Goal: Information Seeking & Learning: Find specific fact

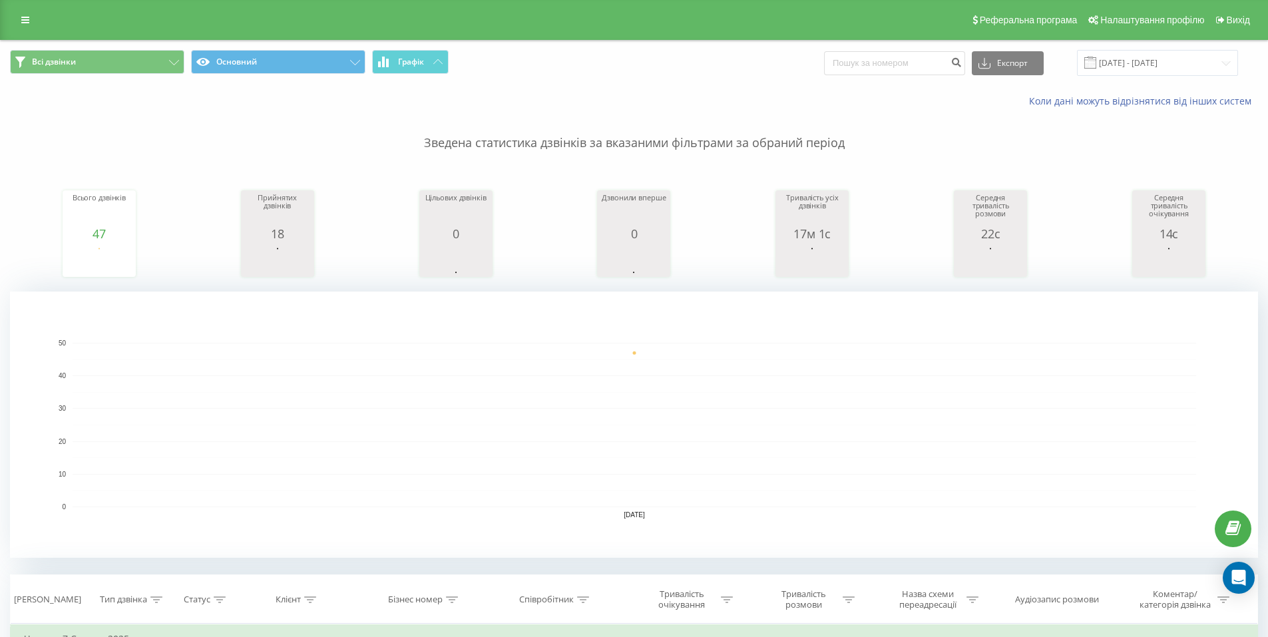
click at [1145, 78] on div "Всі дзвінки Основний Графік Експорт .csv .xls .xlsx 07.08.2025 - 07.08.2025" at bounding box center [634, 63] width 1267 height 45
click at [1145, 75] on input "[DATE] - [DATE]" at bounding box center [1157, 63] width 161 height 26
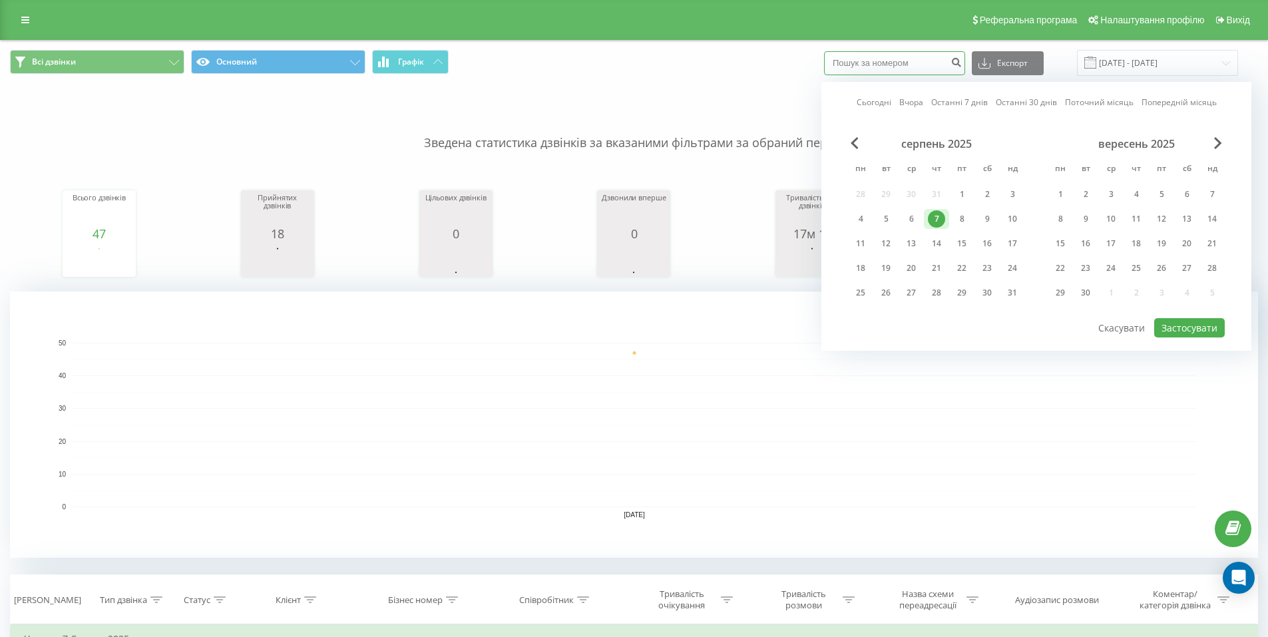
click at [854, 55] on input at bounding box center [894, 63] width 141 height 24
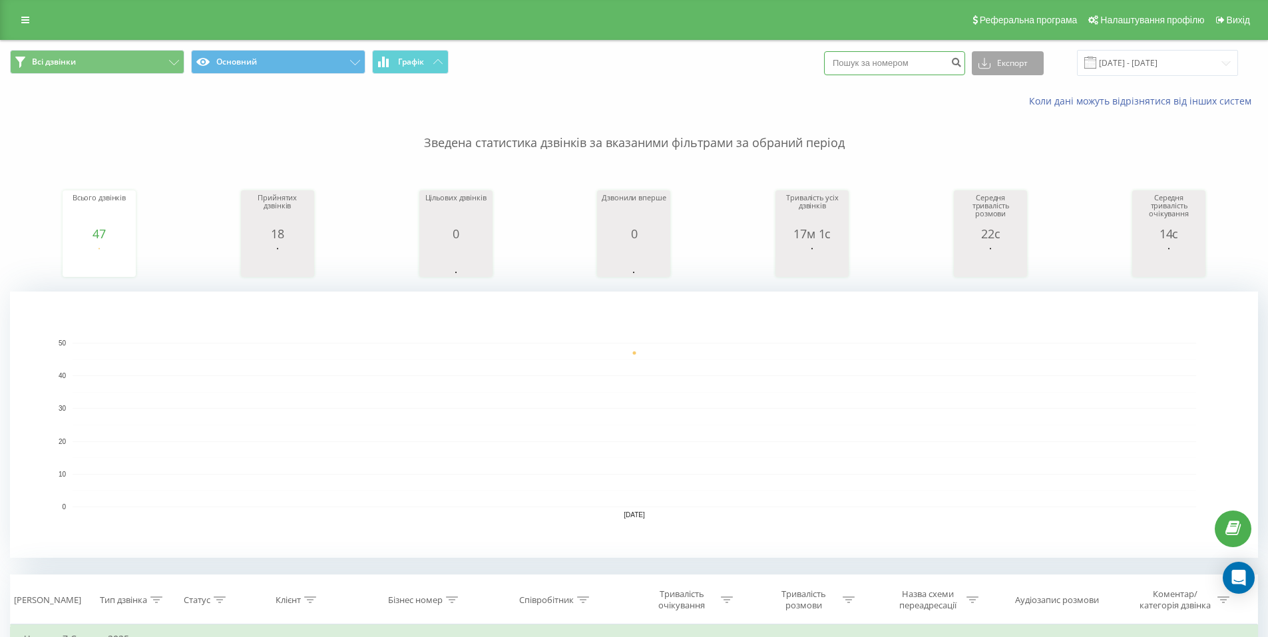
paste input "380985775217"
type input "380985775217"
drag, startPoint x: 976, startPoint y: 59, endPoint x: 969, endPoint y: 62, distance: 7.2
click at [965, 61] on button "submit" at bounding box center [956, 63] width 18 height 24
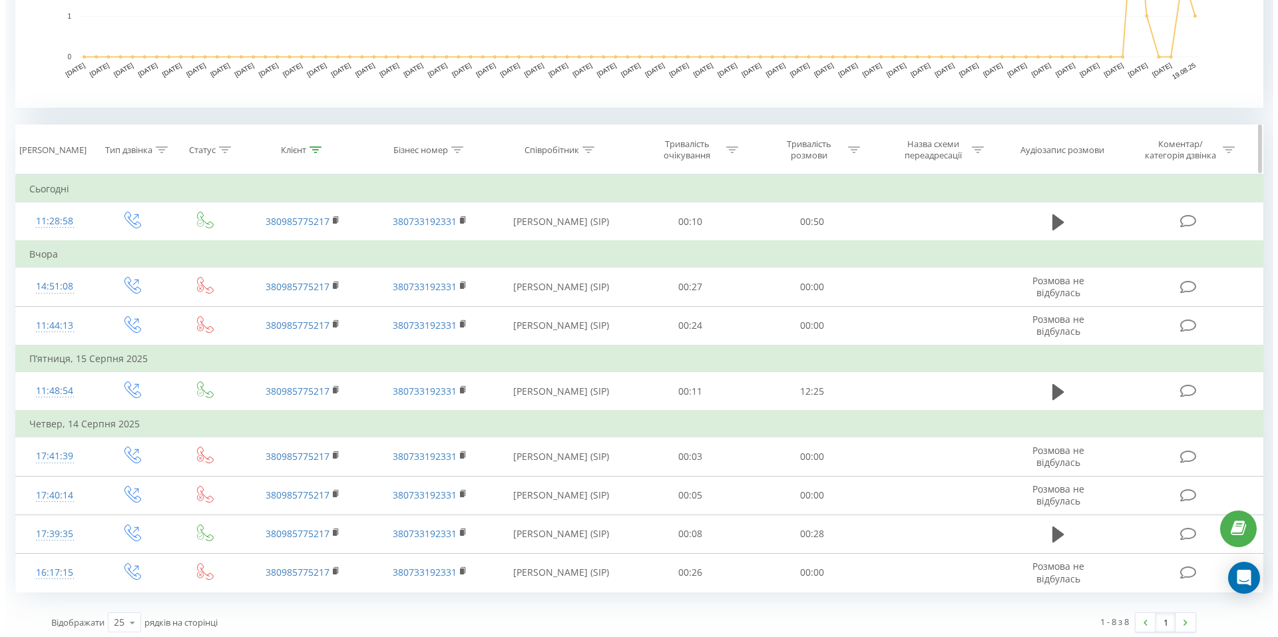
scroll to position [455, 0]
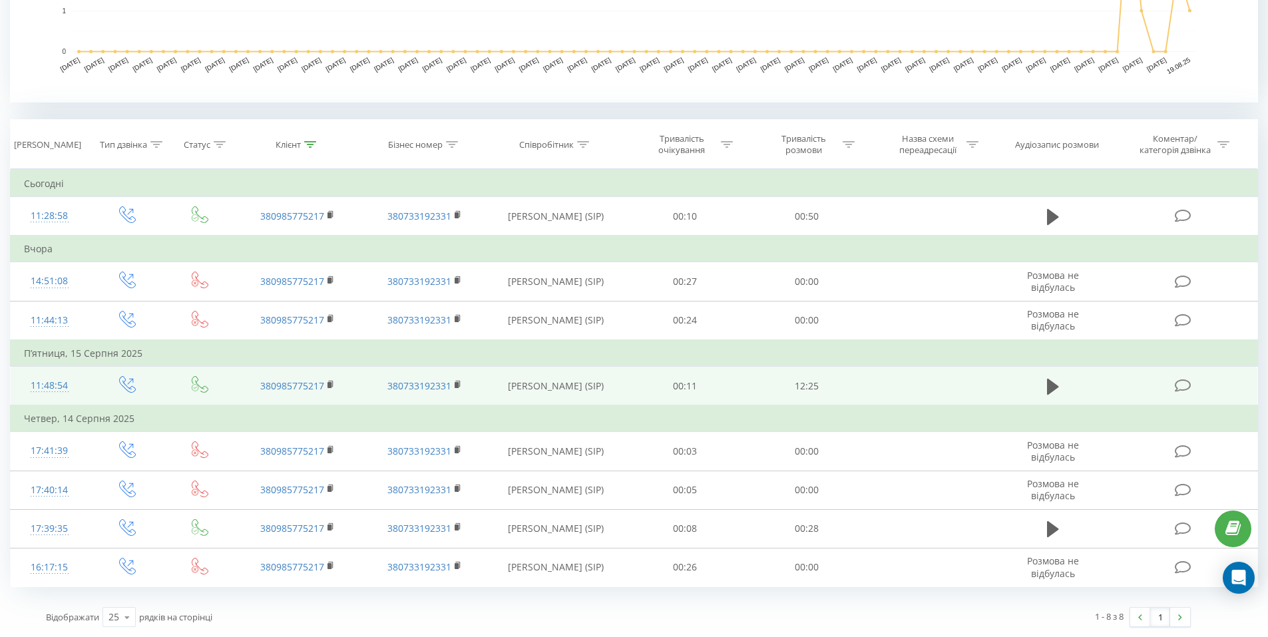
click at [60, 385] on div "11:48:54" at bounding box center [49, 386] width 51 height 26
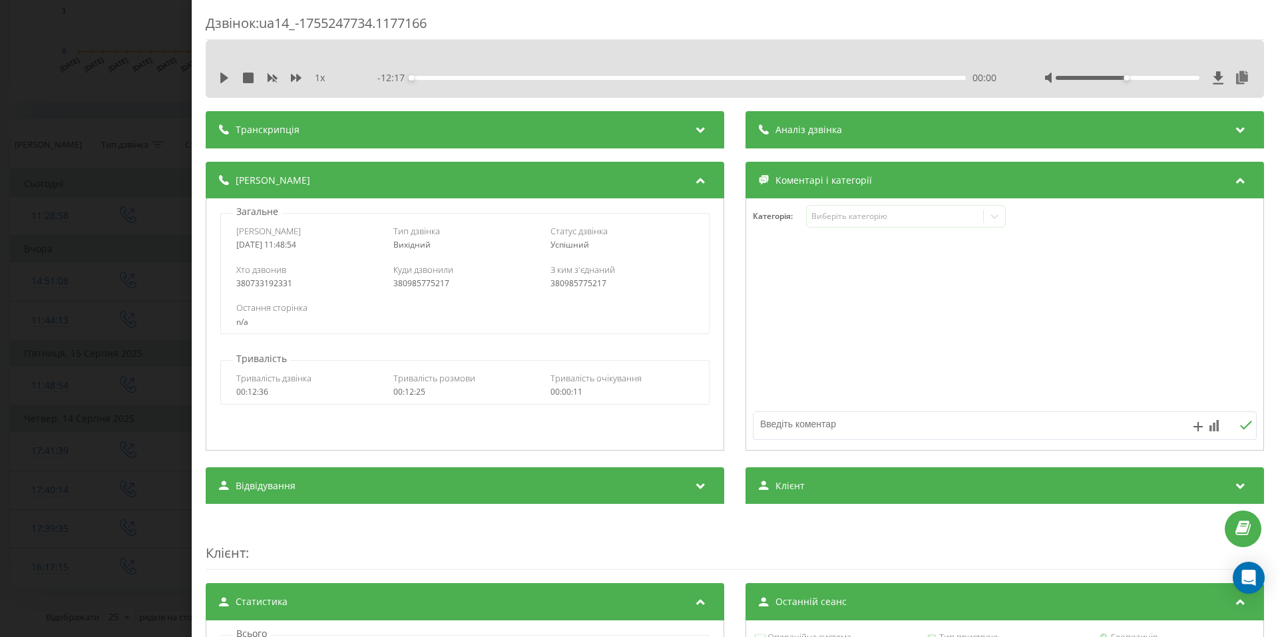
click at [87, 115] on div "Дзвінок : ua14_-1755247734.1177166 1 x - 12:17 00:00 00:00 Транскрипція Для AI-…" at bounding box center [639, 318] width 1278 height 637
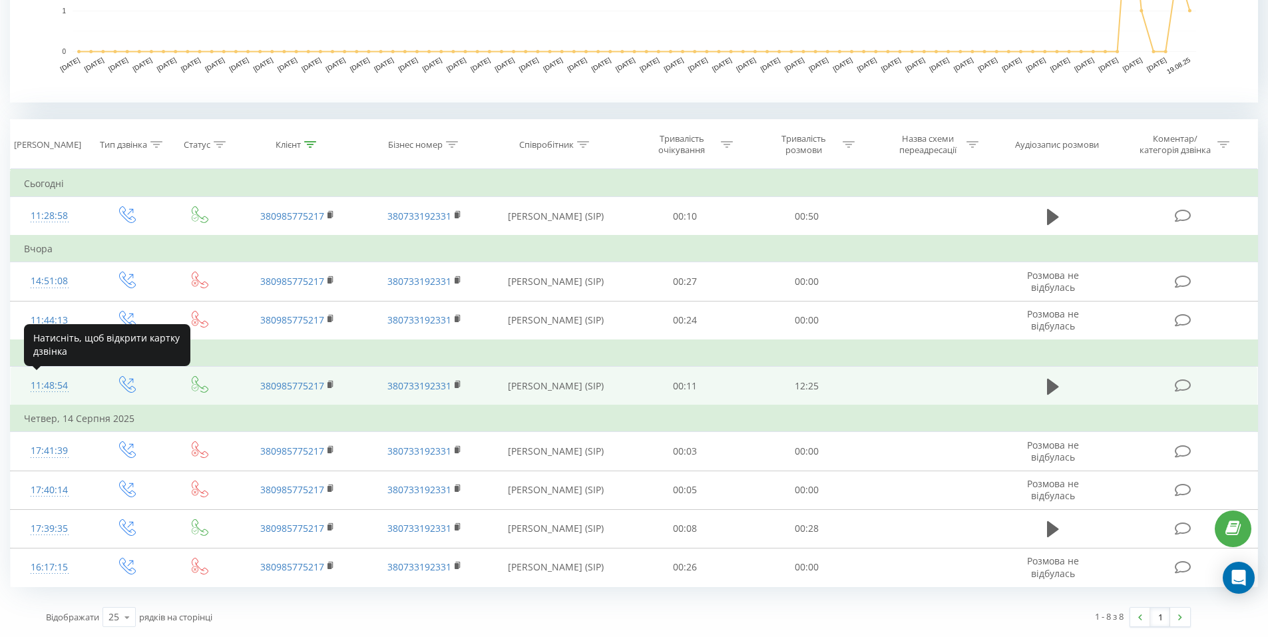
click at [52, 388] on div "11:48:54" at bounding box center [49, 386] width 51 height 26
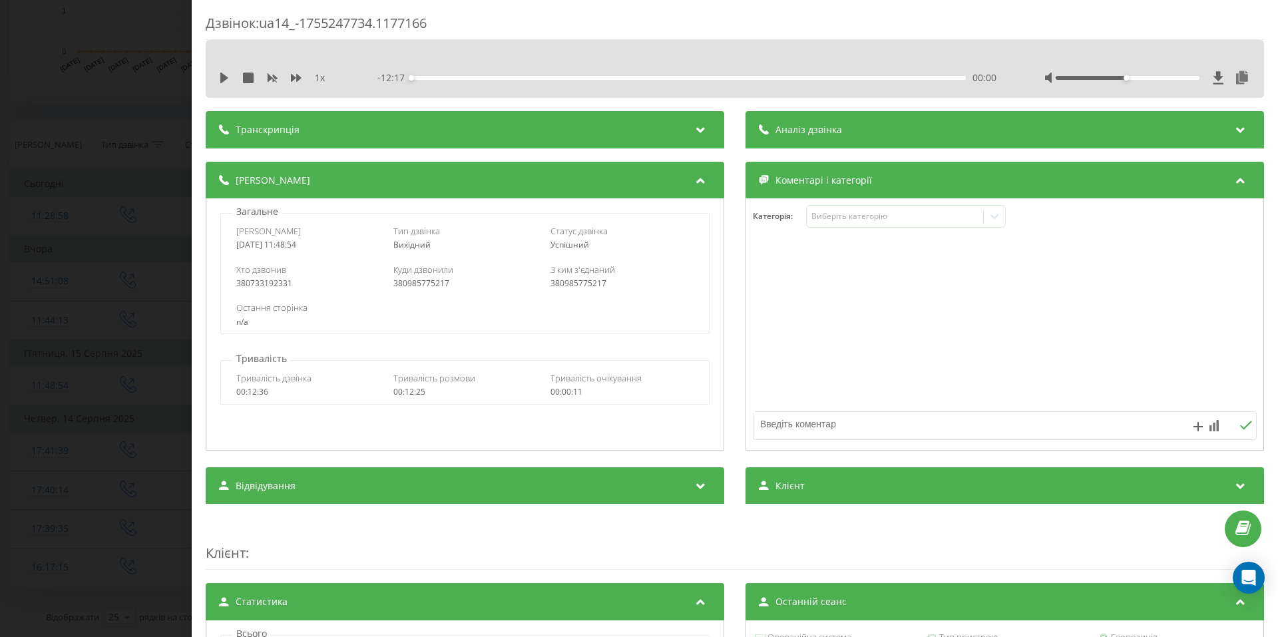
click at [137, 66] on div "Дзвінок : ua14_-1755247734.1177166 1 x - 12:17 00:00 00:00 Транскрипція Для AI-…" at bounding box center [639, 318] width 1278 height 637
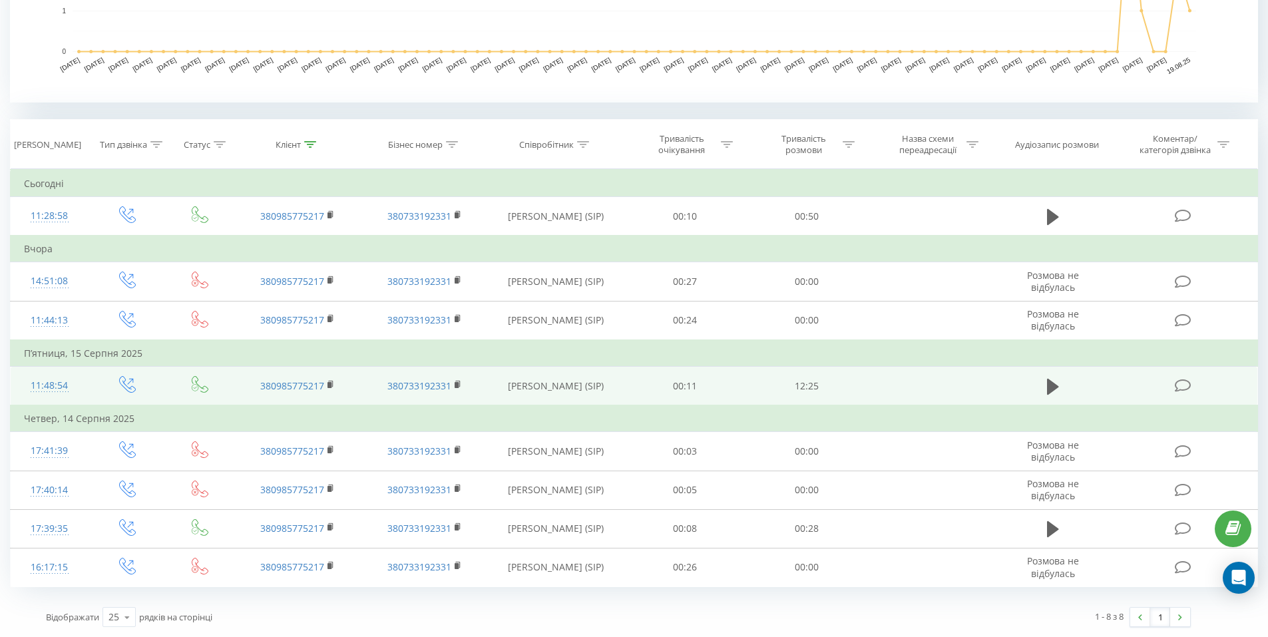
click at [49, 381] on div "11:48:54" at bounding box center [49, 386] width 51 height 26
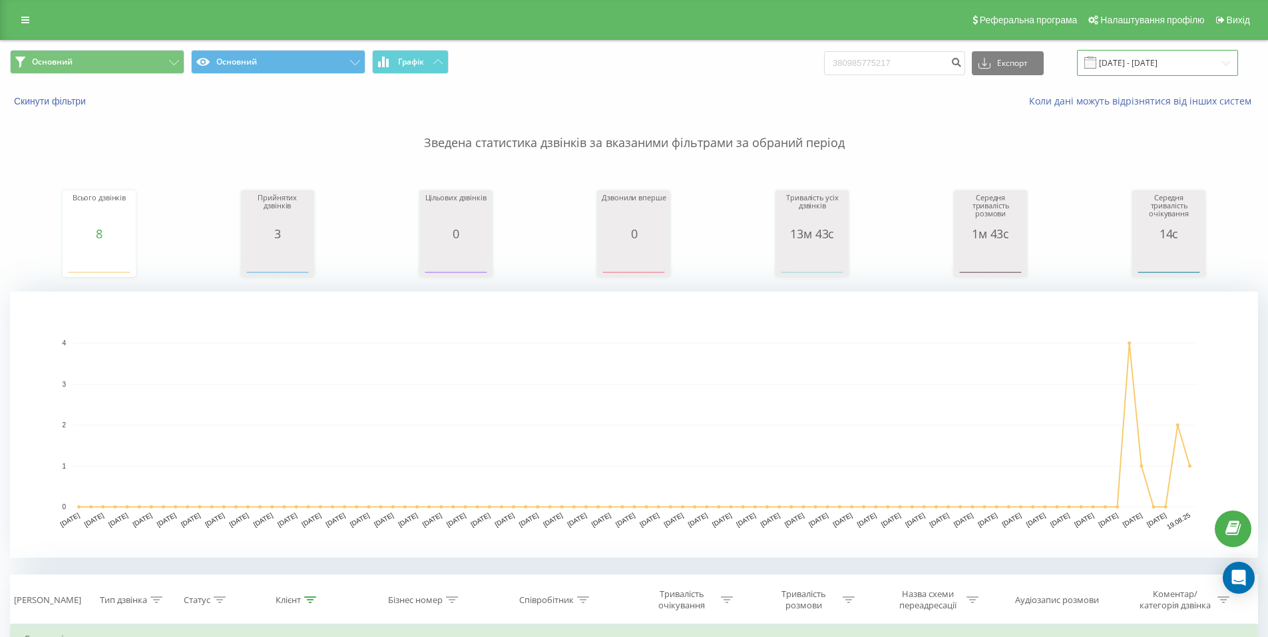
click at [1142, 66] on input "19.05.2025 - 19.08.2025" at bounding box center [1157, 63] width 161 height 26
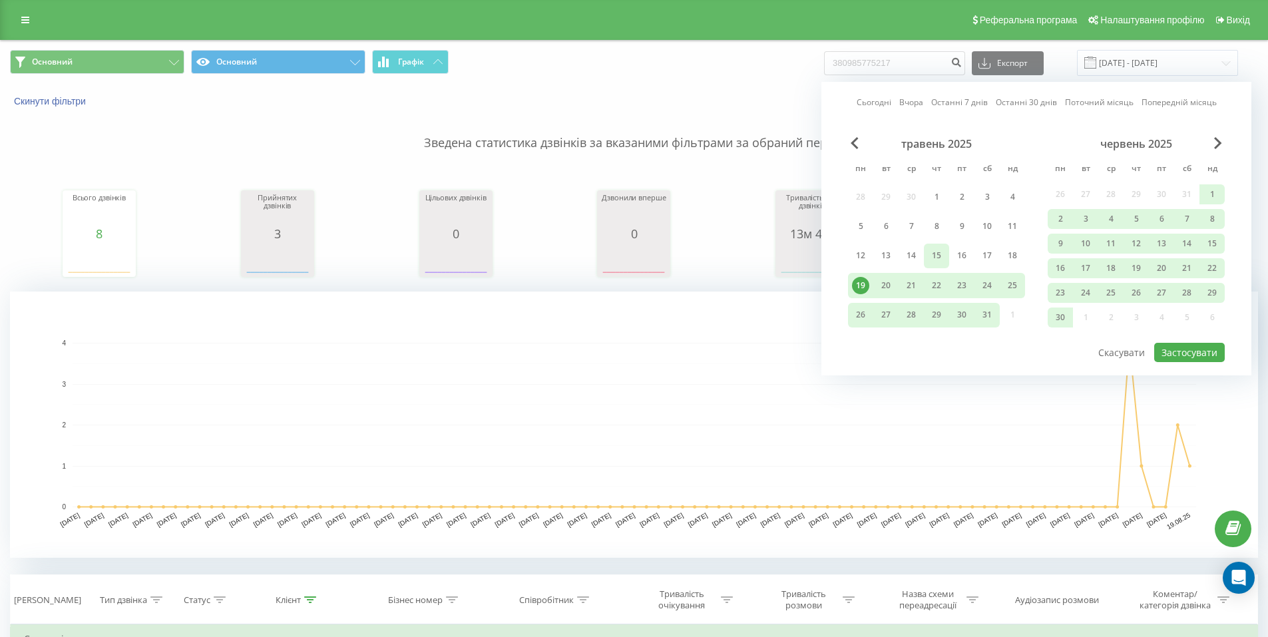
click at [943, 255] on div "15" at bounding box center [936, 255] width 17 height 17
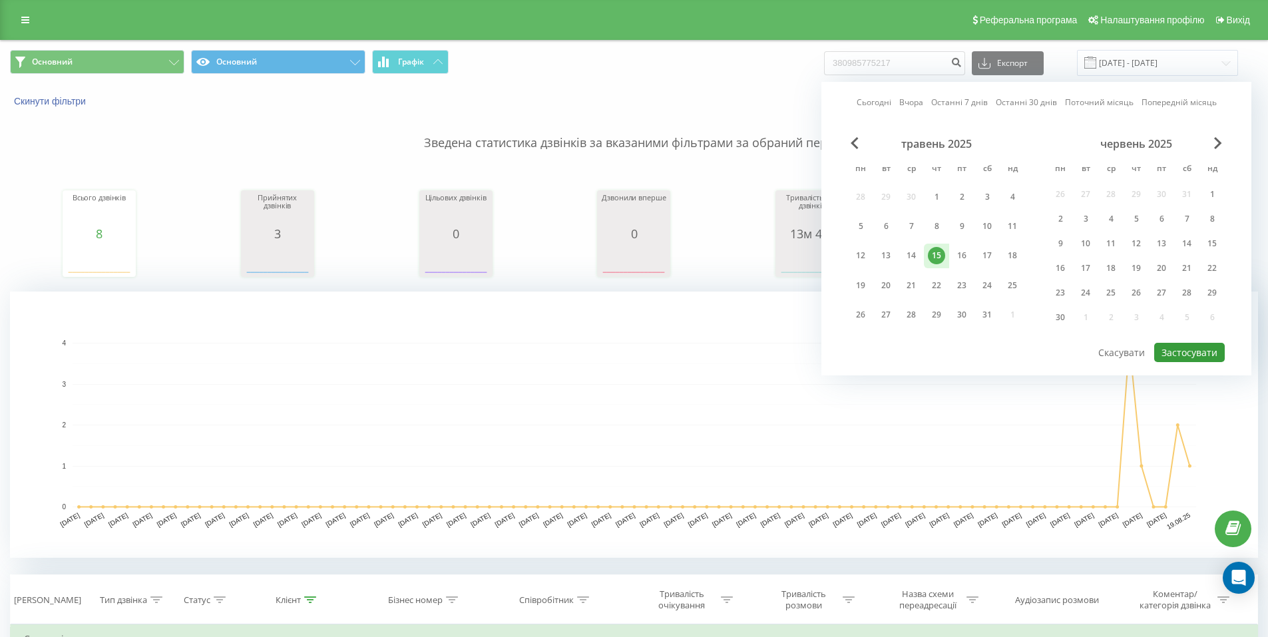
click at [1182, 343] on button "Застосувати" at bounding box center [1189, 352] width 71 height 19
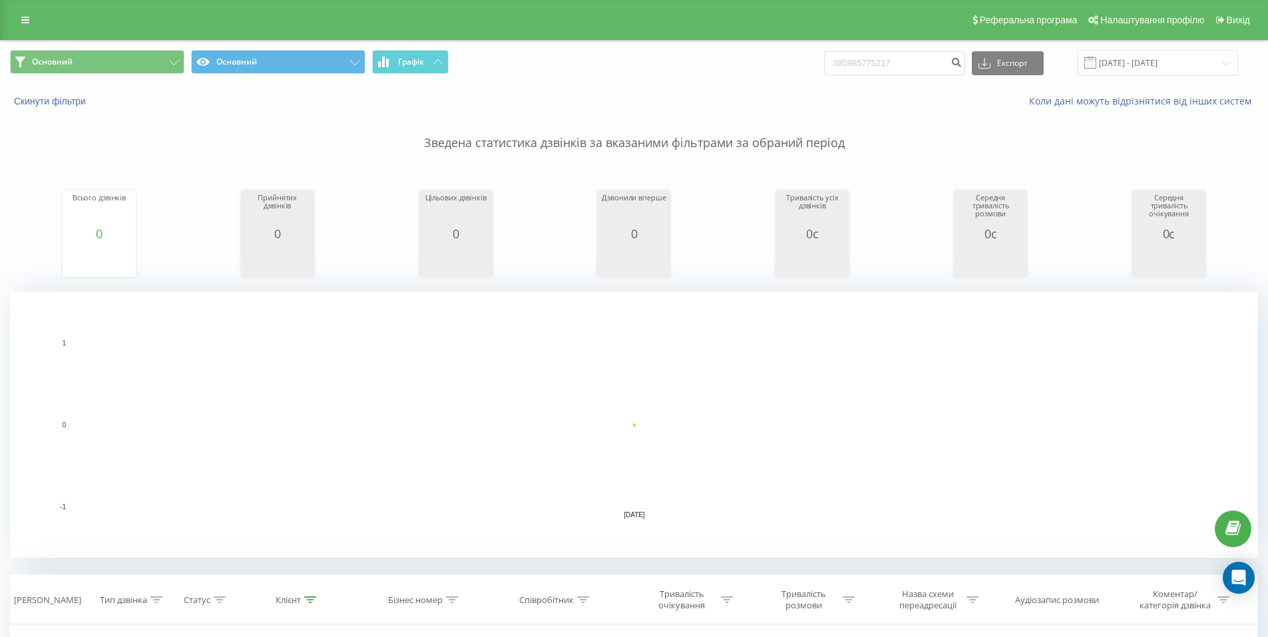
click at [1153, 47] on div "Основний Основний Графік 380985775217 Експорт .csv .xls .xlsx 15.05.2025 - 15.0…" at bounding box center [634, 63] width 1267 height 45
click at [1150, 57] on input "15.05.2025 - 15.05.2025" at bounding box center [1157, 63] width 161 height 26
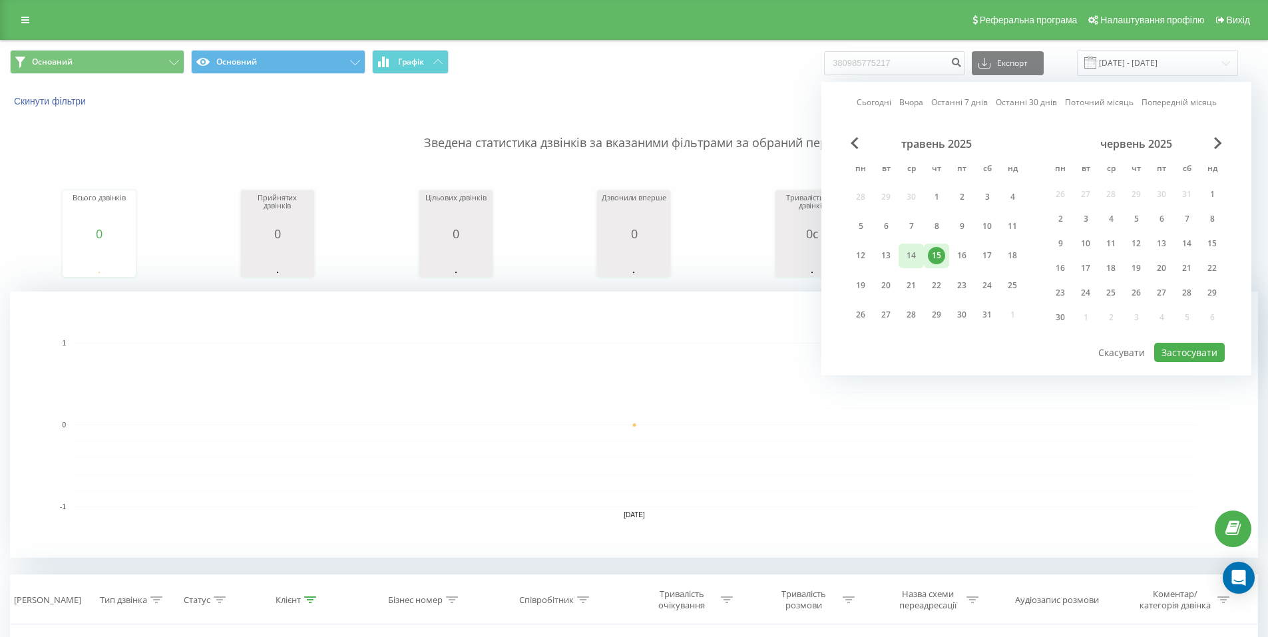
click at [911, 260] on div "14" at bounding box center [911, 255] width 17 height 17
click at [935, 258] on div "15" at bounding box center [936, 255] width 17 height 17
click at [919, 259] on div "14" at bounding box center [911, 255] width 17 height 17
click at [1181, 346] on button "Застосувати" at bounding box center [1189, 352] width 71 height 19
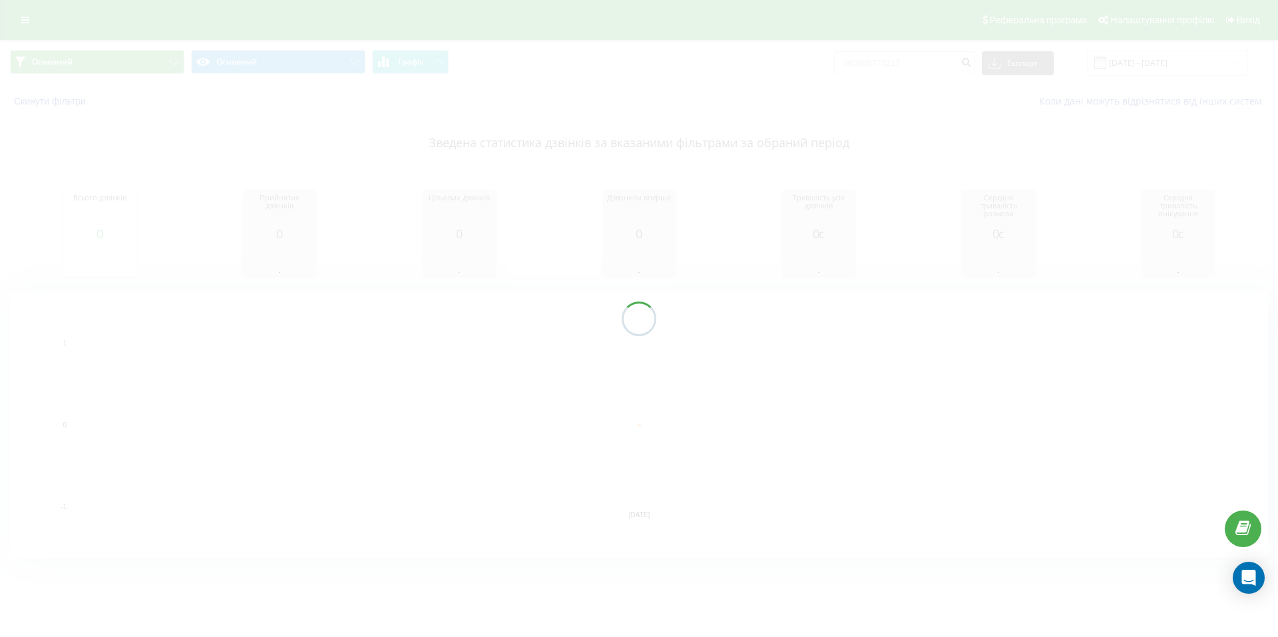
click at [1178, 49] on div at bounding box center [639, 318] width 1278 height 637
click at [1164, 63] on div at bounding box center [639, 318] width 1278 height 637
click at [1162, 70] on input "14.05.2025 - 14.05.2025" at bounding box center [1167, 63] width 161 height 26
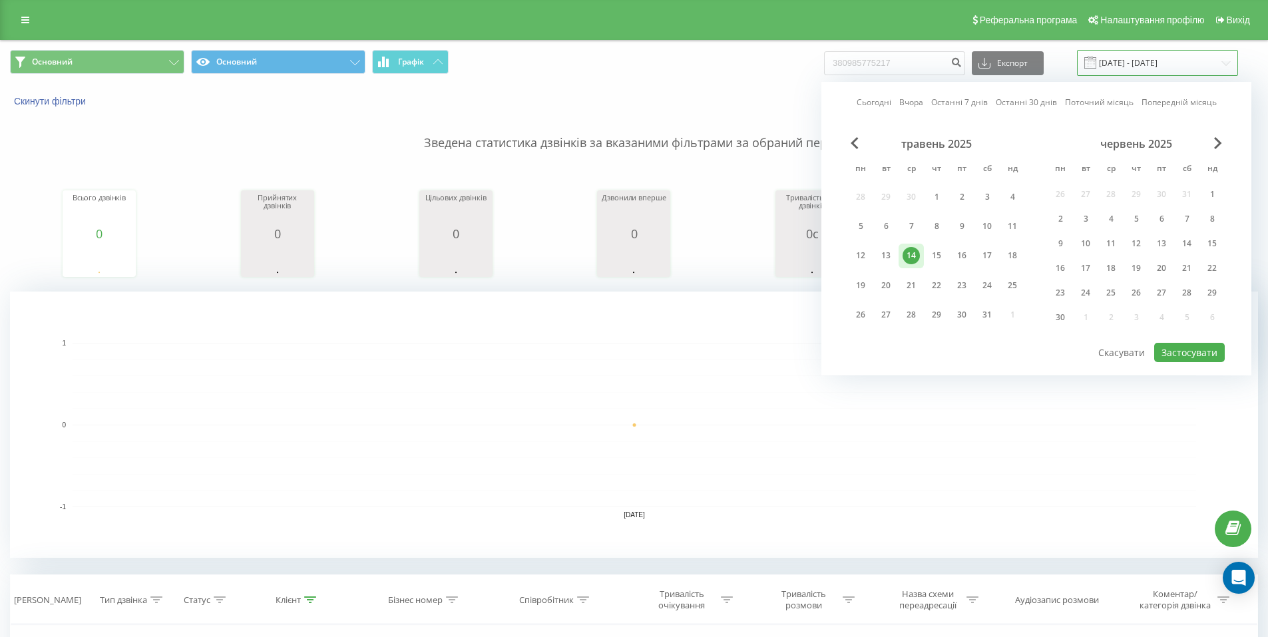
click at [1162, 70] on input "14.05.2025 - 14.05.2025" at bounding box center [1157, 63] width 161 height 26
click at [909, 266] on div "14" at bounding box center [911, 256] width 25 height 25
click at [1213, 144] on div "червень 2025" at bounding box center [1136, 143] width 177 height 13
click at [1214, 144] on div "травень 2025 пн вт ср чт пт сб нд 28 29 30 1 2 3 4 5 6 7 8 9 10 11 12 13 14 15 …" at bounding box center [1036, 239] width 377 height 204
click at [1220, 146] on span "Next Month" at bounding box center [1218, 143] width 8 height 12
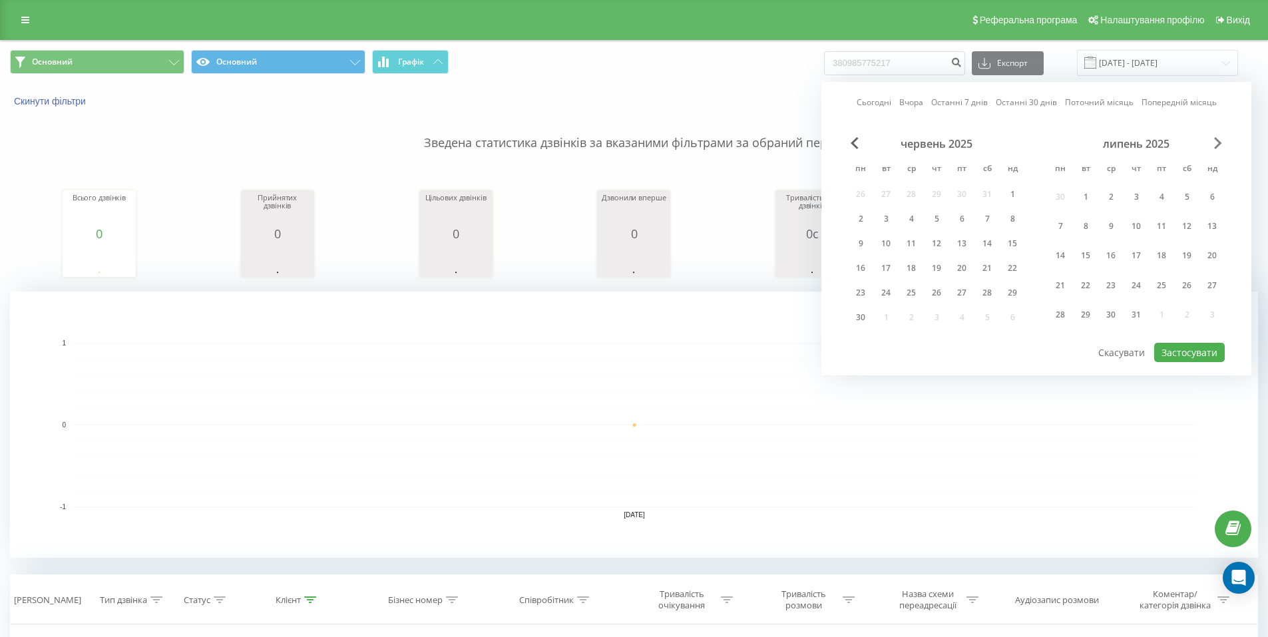
click at [1220, 146] on span "Next Month" at bounding box center [1218, 143] width 8 height 12
click at [1138, 246] on div "14" at bounding box center [1136, 243] width 17 height 17
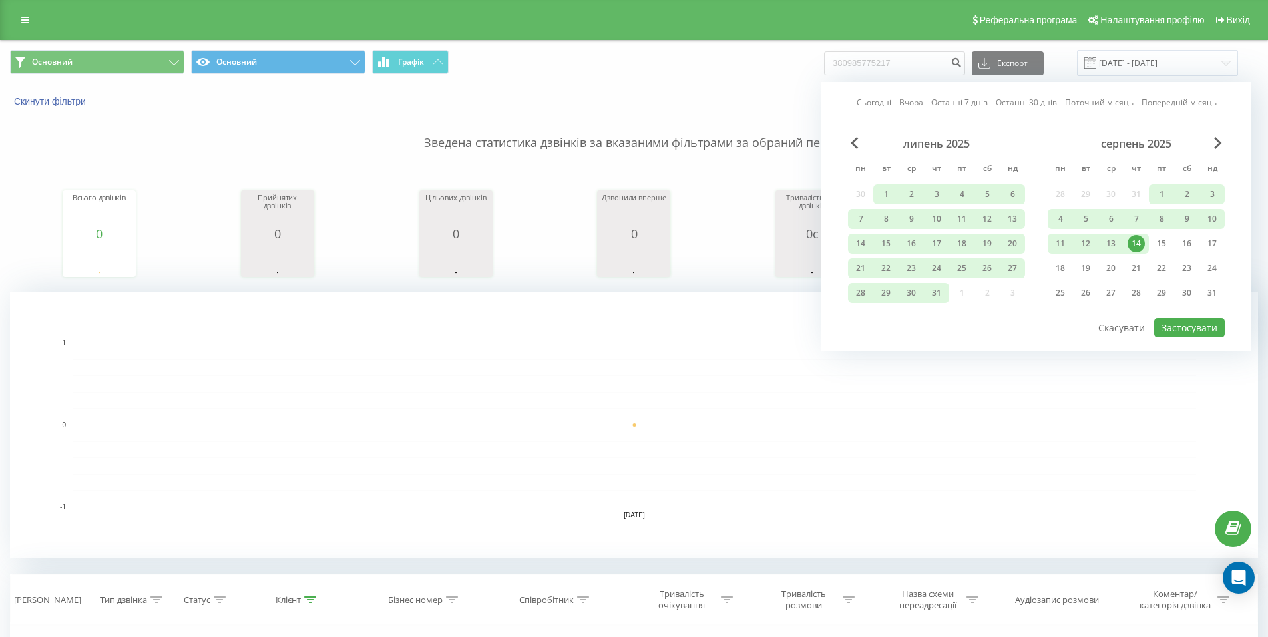
click at [1138, 246] on div "14" at bounding box center [1136, 243] width 17 height 17
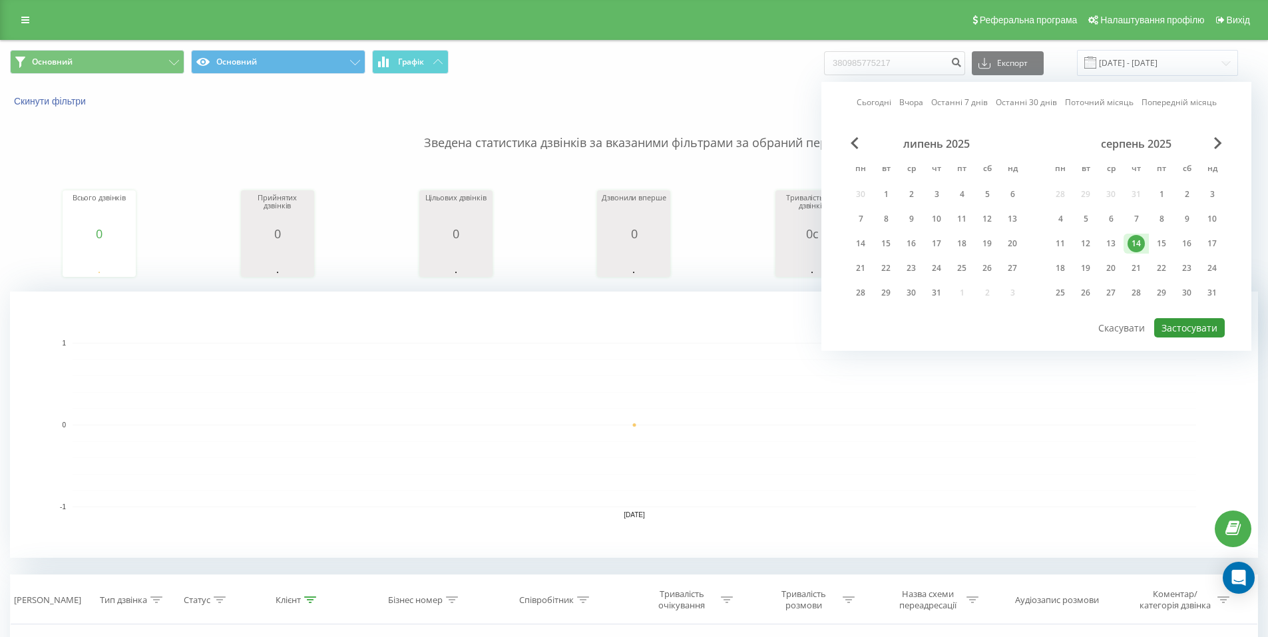
click at [1188, 334] on button "Застосувати" at bounding box center [1189, 327] width 71 height 19
type input "14.08.2025 - 14.08.2025"
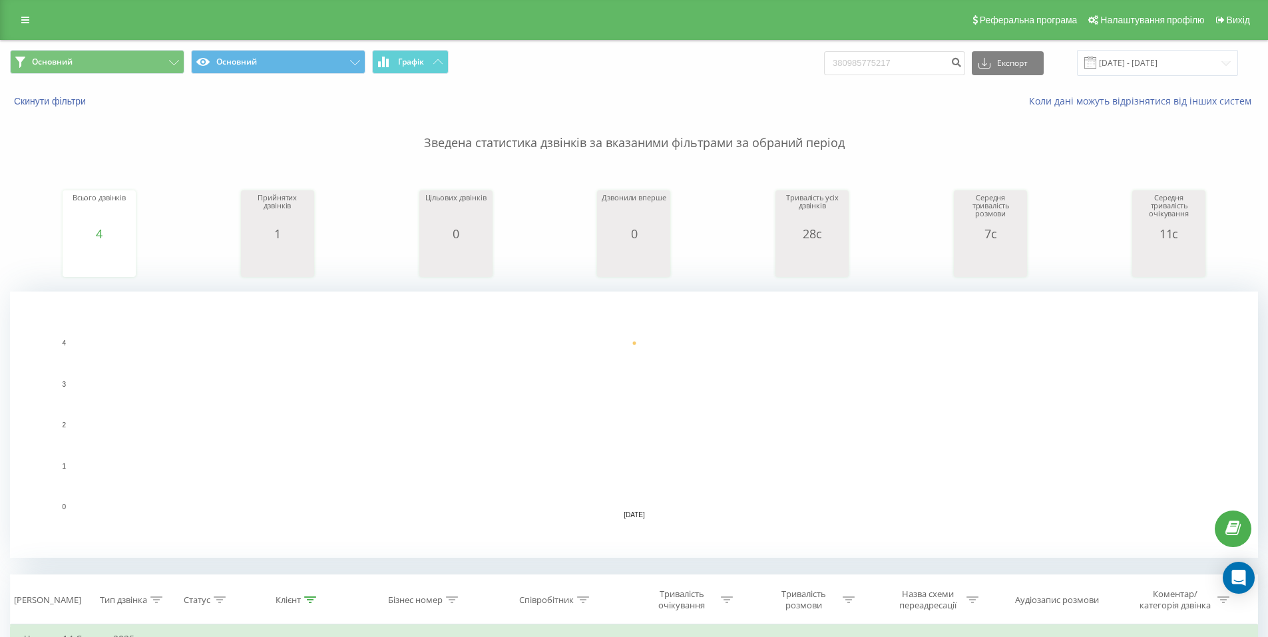
drag, startPoint x: 940, startPoint y: 313, endPoint x: 823, endPoint y: 237, distance: 139.6
click at [940, 313] on rect "A chart." at bounding box center [634, 425] width 1248 height 266
drag, startPoint x: 896, startPoint y: 67, endPoint x: 792, endPoint y: 52, distance: 104.9
click at [792, 52] on div "Основний Основний Графік 380985775217 Експорт .csv .xls .xlsx 14.08.2025 - 14.0…" at bounding box center [634, 63] width 1248 height 26
click at [962, 63] on icon "submit" at bounding box center [956, 61] width 11 height 8
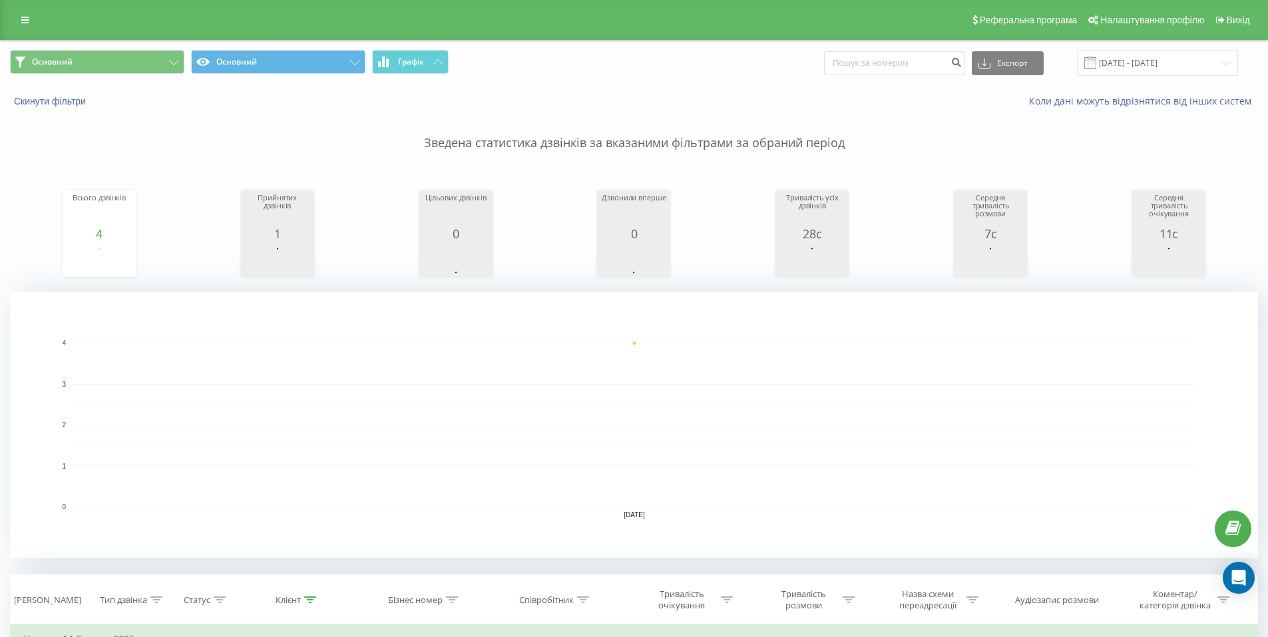
click at [1128, 49] on div "Основний Основний Графік Експорт .csv .xls .xlsx 14.08.2025 - 14.08.2025" at bounding box center [634, 63] width 1267 height 45
click at [1128, 59] on input "14.08.2025 - 14.08.2025" at bounding box center [1157, 63] width 161 height 26
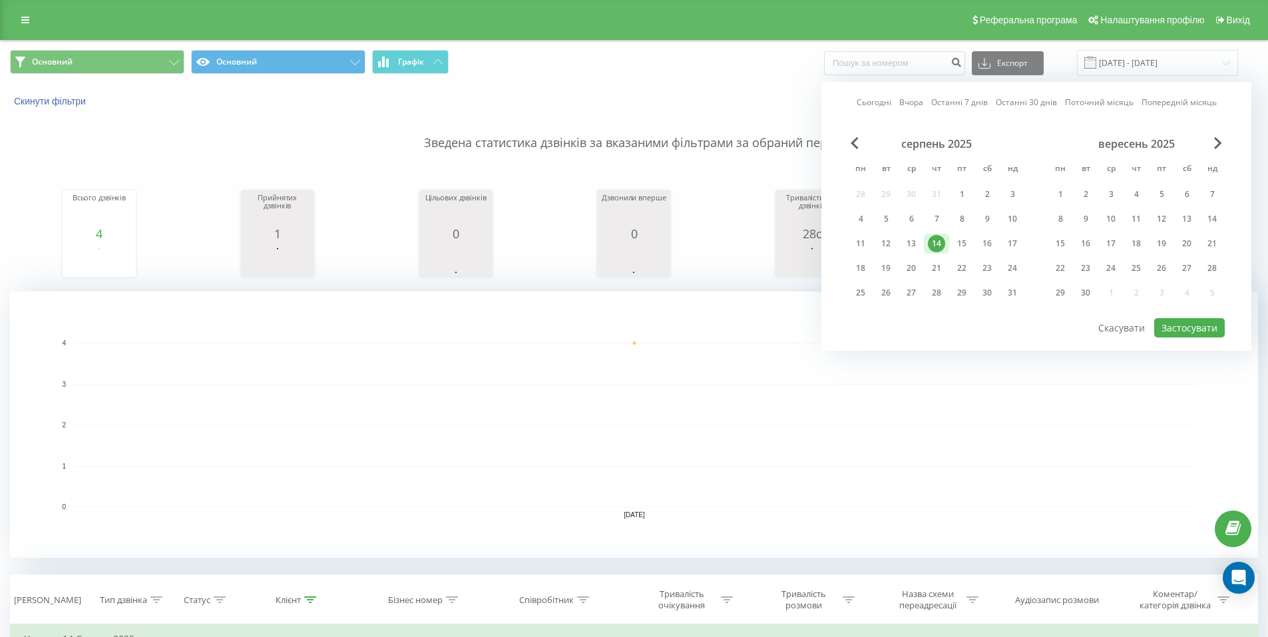
click at [940, 245] on div "14" at bounding box center [936, 243] width 17 height 17
click at [1182, 326] on button "Застосувати" at bounding box center [1189, 327] width 71 height 19
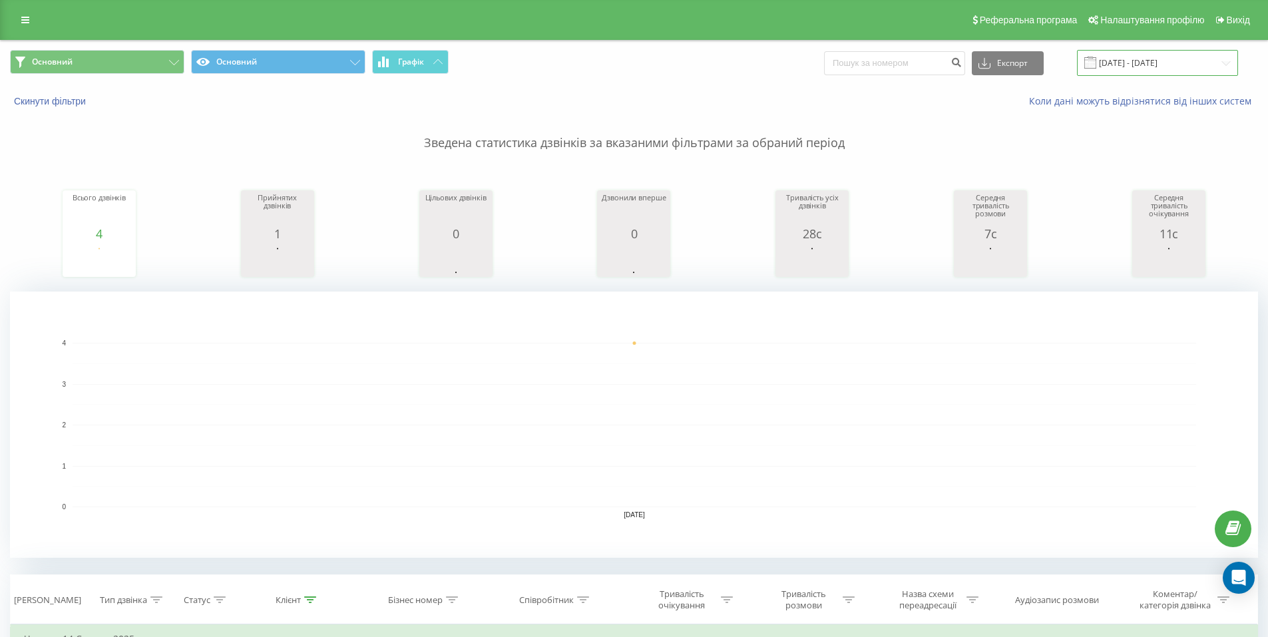
click at [1116, 61] on input "14.08.2025 - 14.08.2025" at bounding box center [1157, 63] width 161 height 26
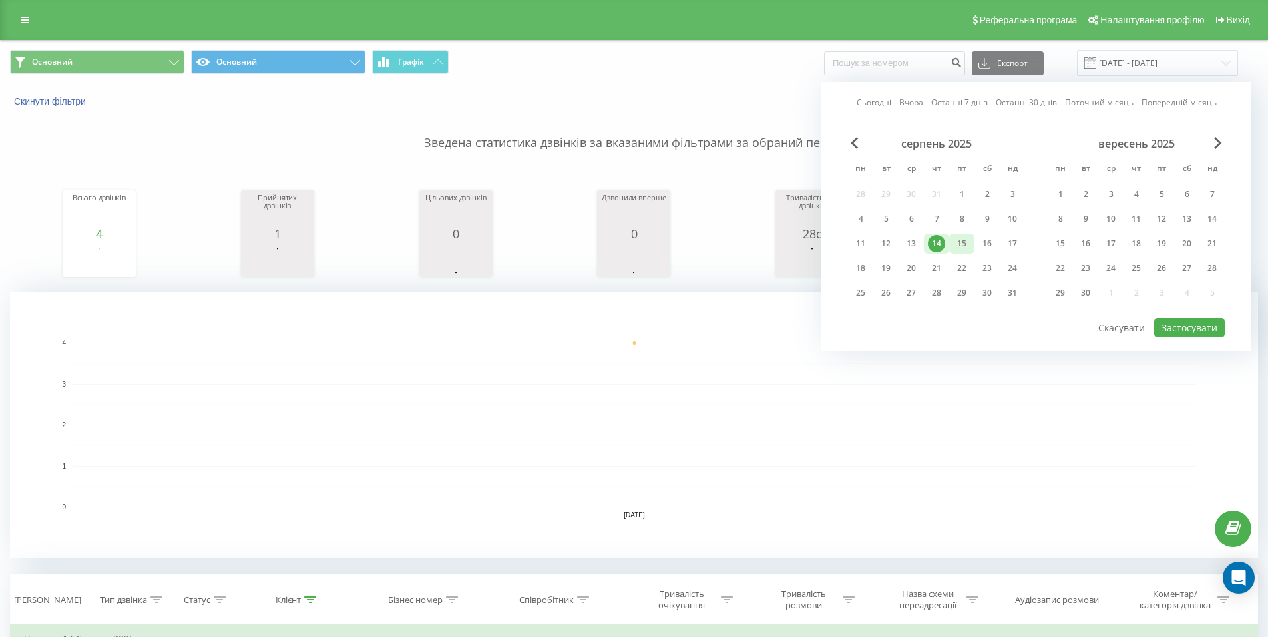
click at [957, 234] on div "15" at bounding box center [961, 244] width 25 height 20
click at [941, 244] on div "14" at bounding box center [936, 243] width 17 height 17
click at [952, 248] on div "15" at bounding box center [961, 244] width 25 height 20
click at [1220, 336] on button "Застосувати" at bounding box center [1189, 327] width 71 height 19
type input "15.08.2025 - 15.08.2025"
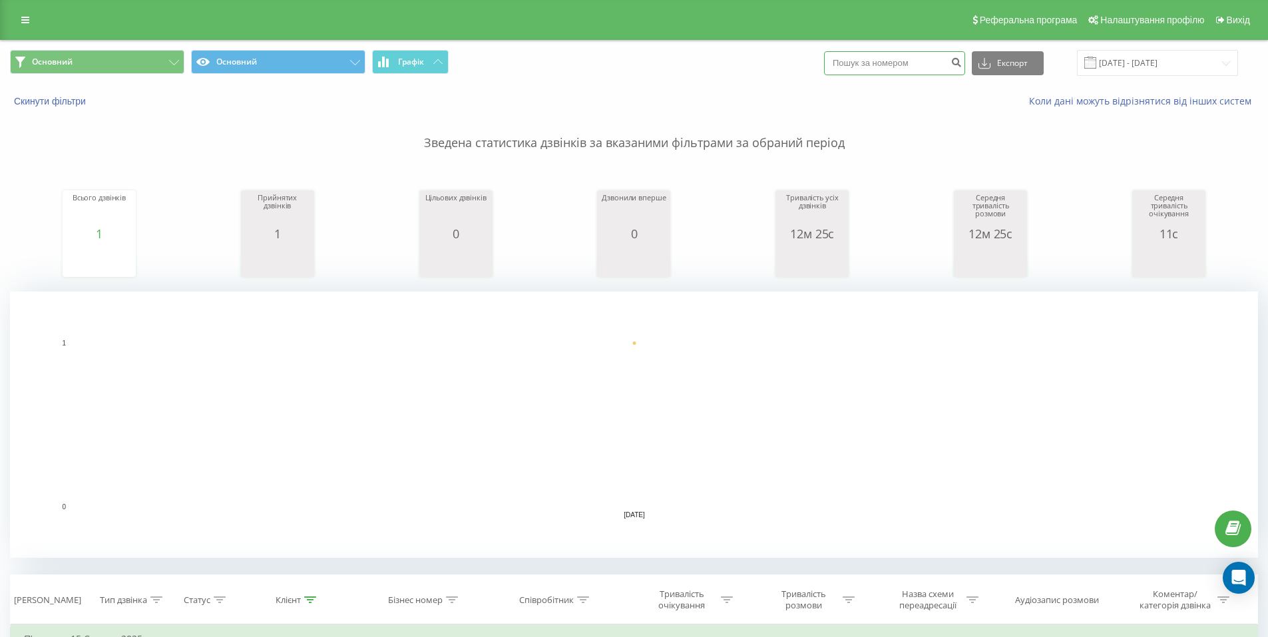
click at [891, 63] on input at bounding box center [894, 63] width 141 height 24
click at [937, 75] on input at bounding box center [894, 63] width 141 height 24
click at [962, 64] on icon "submit" at bounding box center [956, 61] width 11 height 8
click at [1178, 68] on input "[DATE] - [DATE]" at bounding box center [1157, 63] width 161 height 26
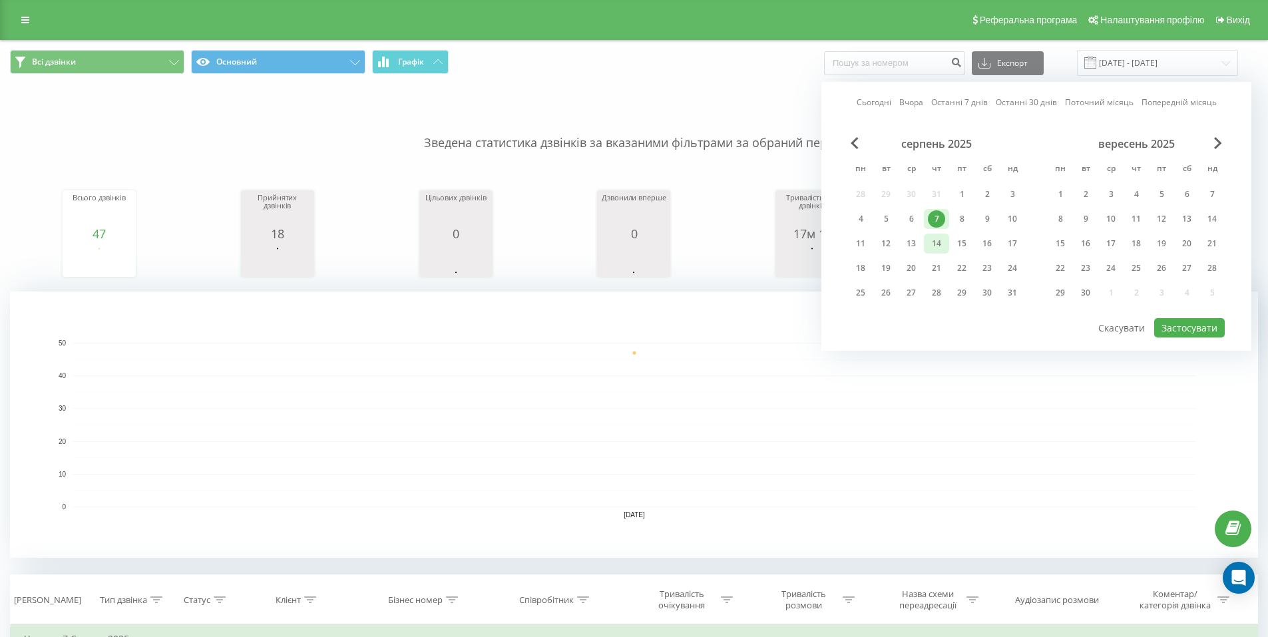
click at [937, 246] on div "14" at bounding box center [936, 243] width 17 height 17
click at [1185, 321] on button "Застосувати" at bounding box center [1189, 327] width 71 height 19
type input "[DATE] - [DATE]"
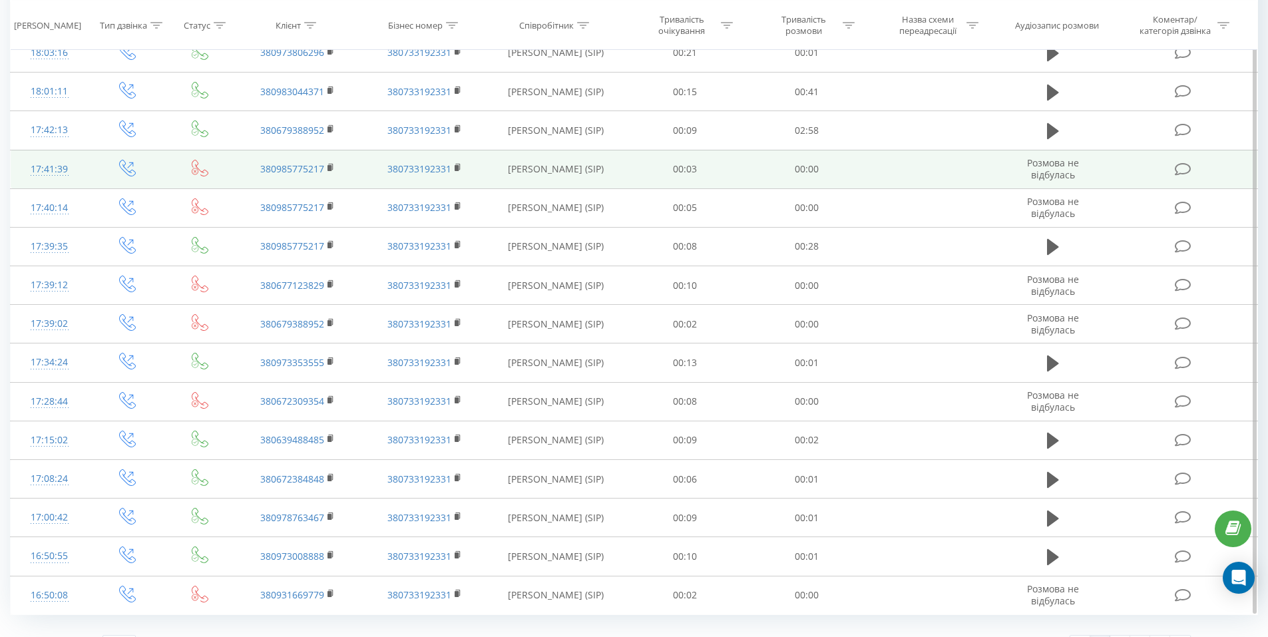
scroll to position [1034, 0]
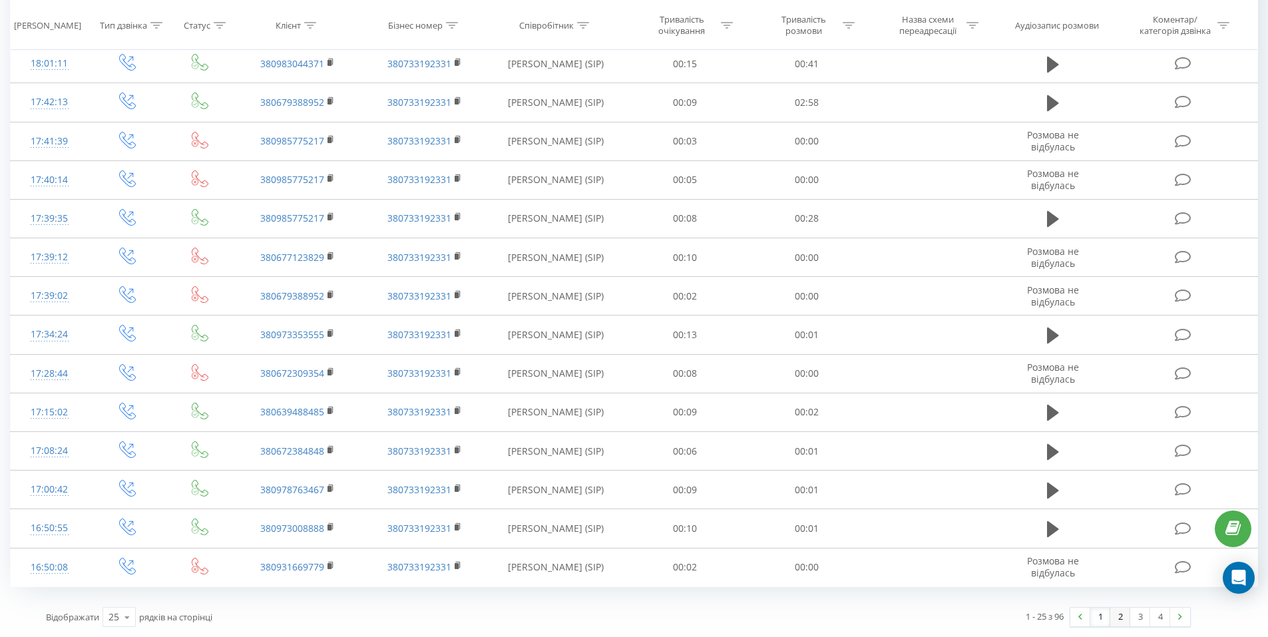
click at [1124, 618] on link "2" at bounding box center [1120, 617] width 20 height 19
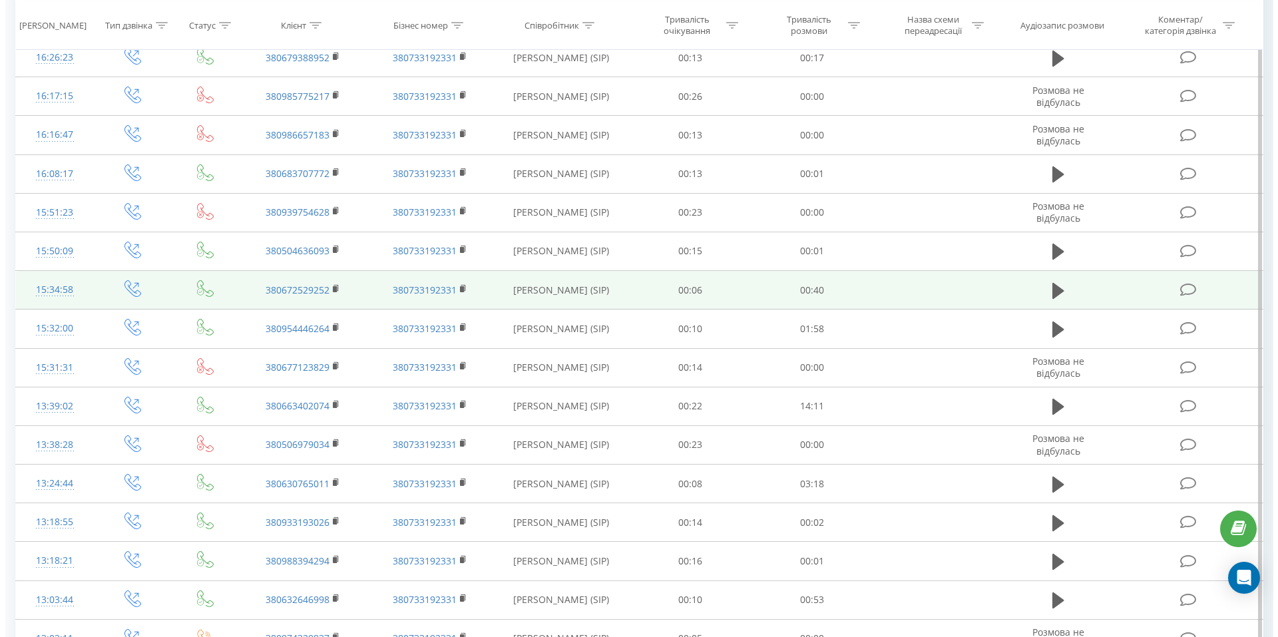
scroll to position [985, 0]
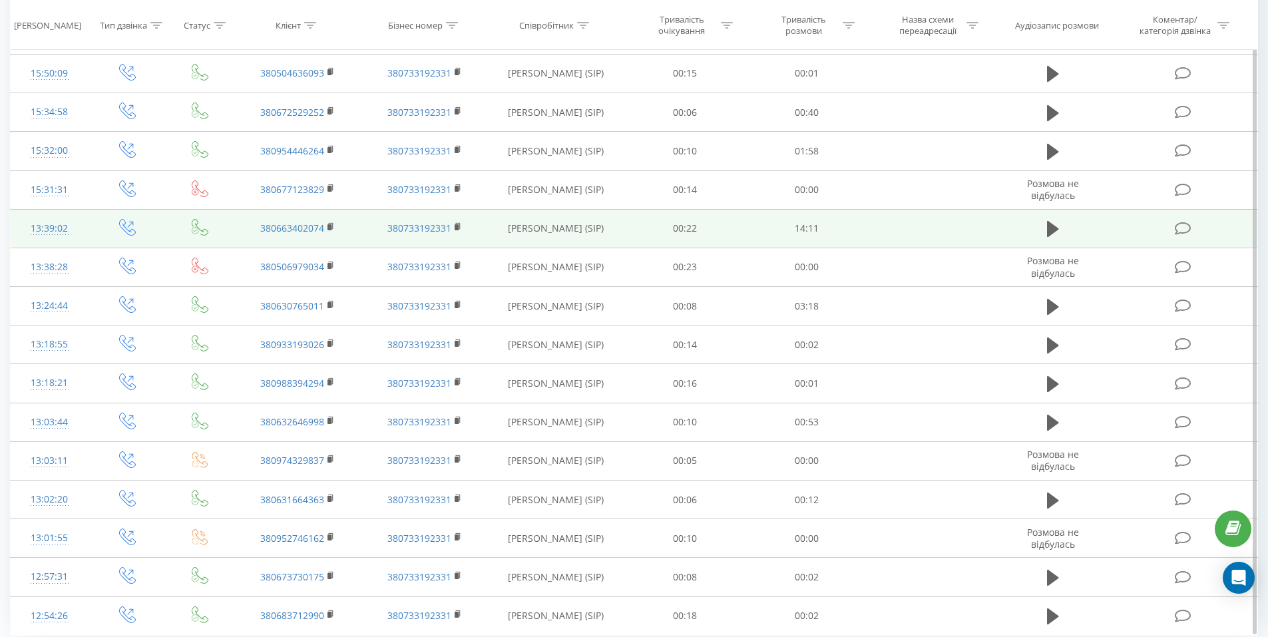
click at [48, 224] on div "13:39:02" at bounding box center [49, 229] width 51 height 26
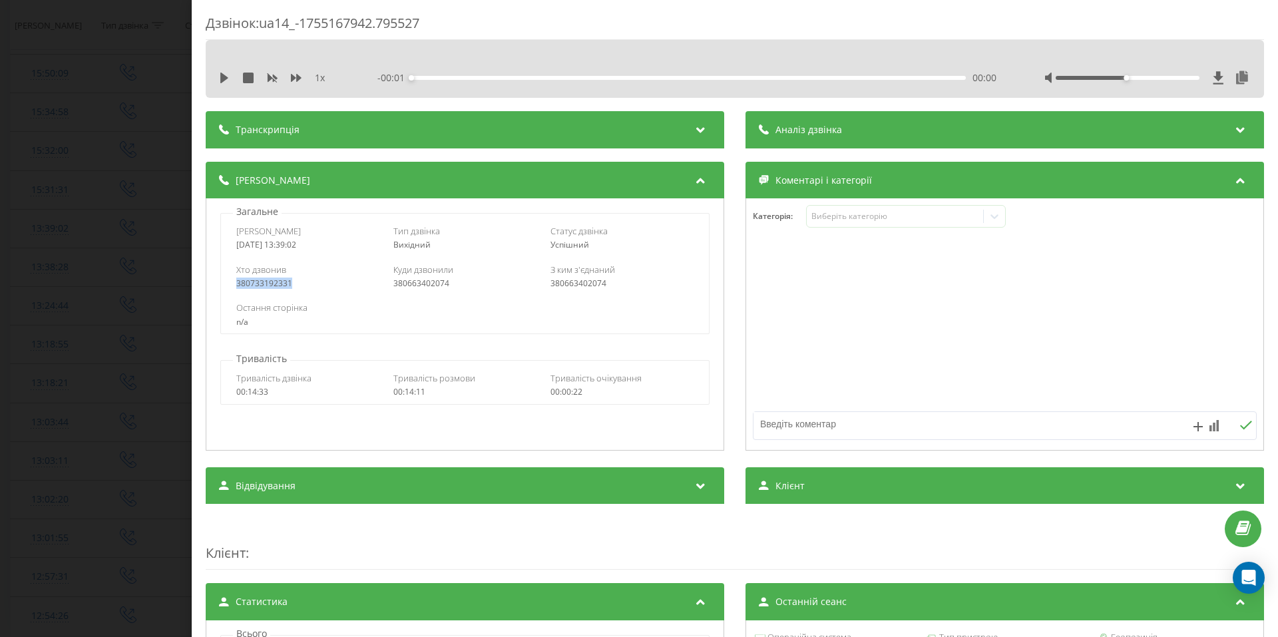
drag, startPoint x: 276, startPoint y: 284, endPoint x: 232, endPoint y: 278, distance: 44.3
click at [232, 278] on div "Хто дзвонив 380733192331 Куди дзвонили 380663402074 З ким з'єднаний 380663402074" at bounding box center [464, 276] width 487 height 39
drag, startPoint x: 475, startPoint y: 282, endPoint x: 374, endPoint y: 280, distance: 101.2
click at [374, 280] on div "Хто дзвонив 380733192331 Куди дзвонили 380663402074 З ким з'єднаний 380663402074" at bounding box center [464, 276] width 487 height 39
click at [403, 282] on div "380663402074" at bounding box center [464, 283] width 143 height 9
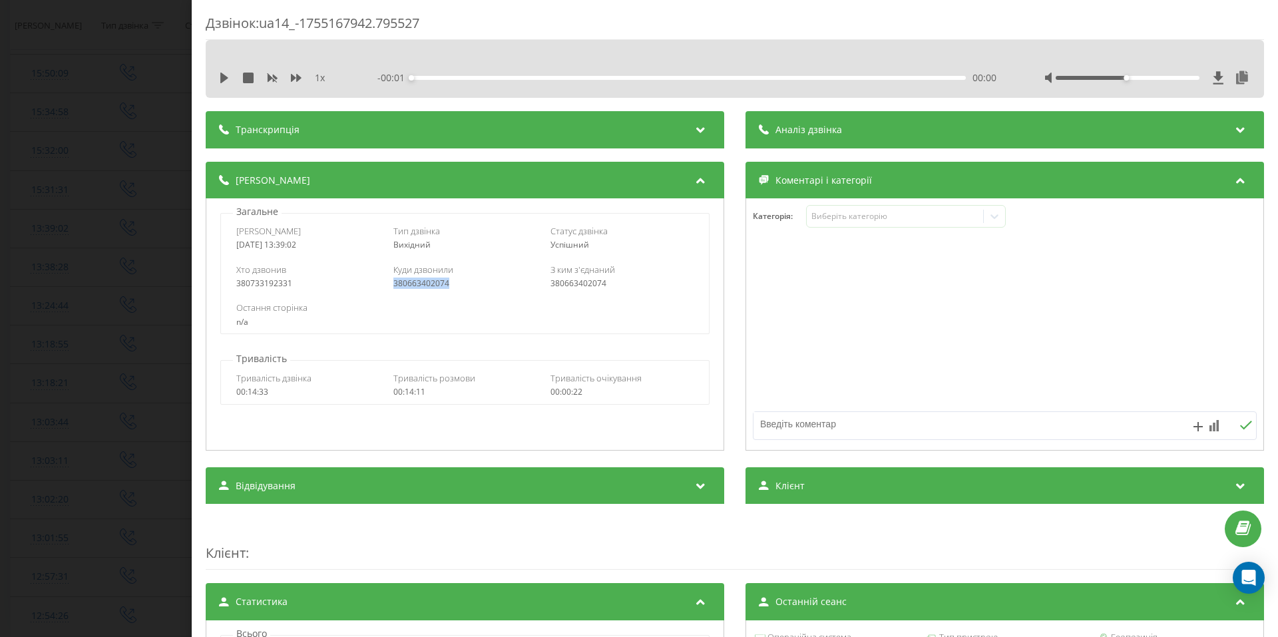
click at [403, 282] on div "380663402074" at bounding box center [464, 283] width 143 height 9
click at [463, 275] on div "Куди дзвонили" at bounding box center [464, 270] width 143 height 12
click at [413, 74] on div "- 14:02 00:00 00:00" at bounding box center [686, 77] width 619 height 13
click at [414, 77] on div "- 14:02 00:00 00:00" at bounding box center [686, 77] width 619 height 13
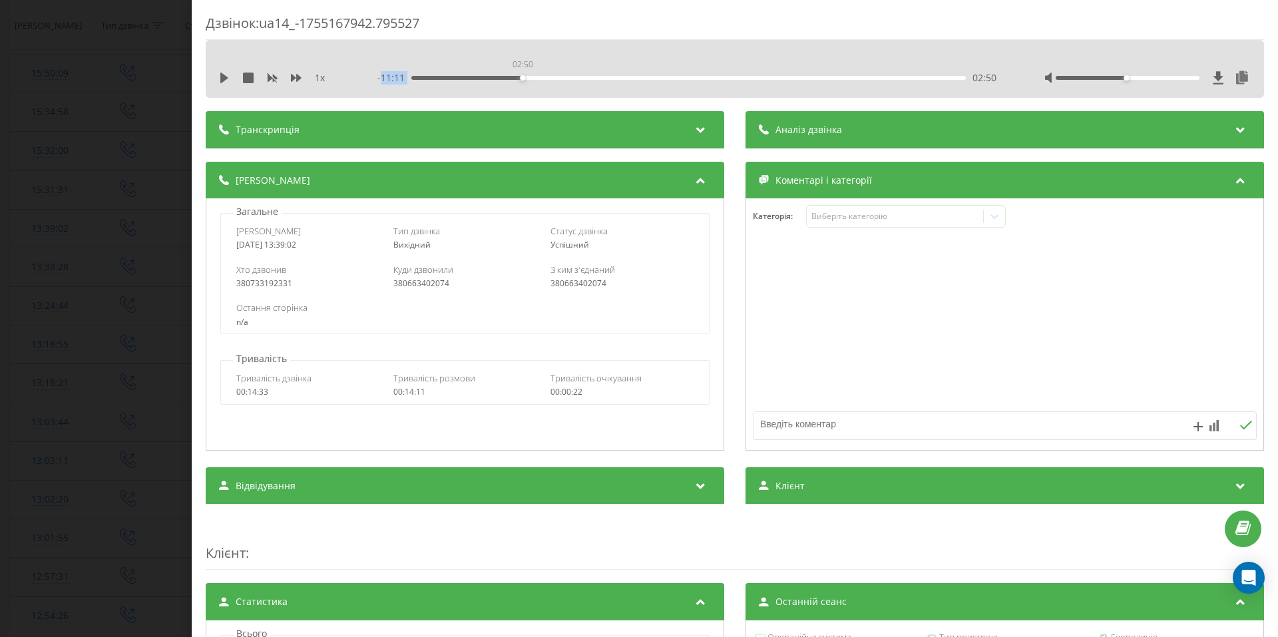
drag, startPoint x: 413, startPoint y: 79, endPoint x: 533, endPoint y: 82, distance: 119.9
click at [533, 82] on div "- 11:11 02:50 02:50" at bounding box center [686, 77] width 619 height 13
click at [415, 75] on div "- 10:53 03:08 03:08" at bounding box center [686, 77] width 619 height 13
drag, startPoint x: 407, startPoint y: 79, endPoint x: 379, endPoint y: 79, distance: 28.0
click at [379, 79] on div "- 14:02 00:00 00:00" at bounding box center [686, 77] width 619 height 13
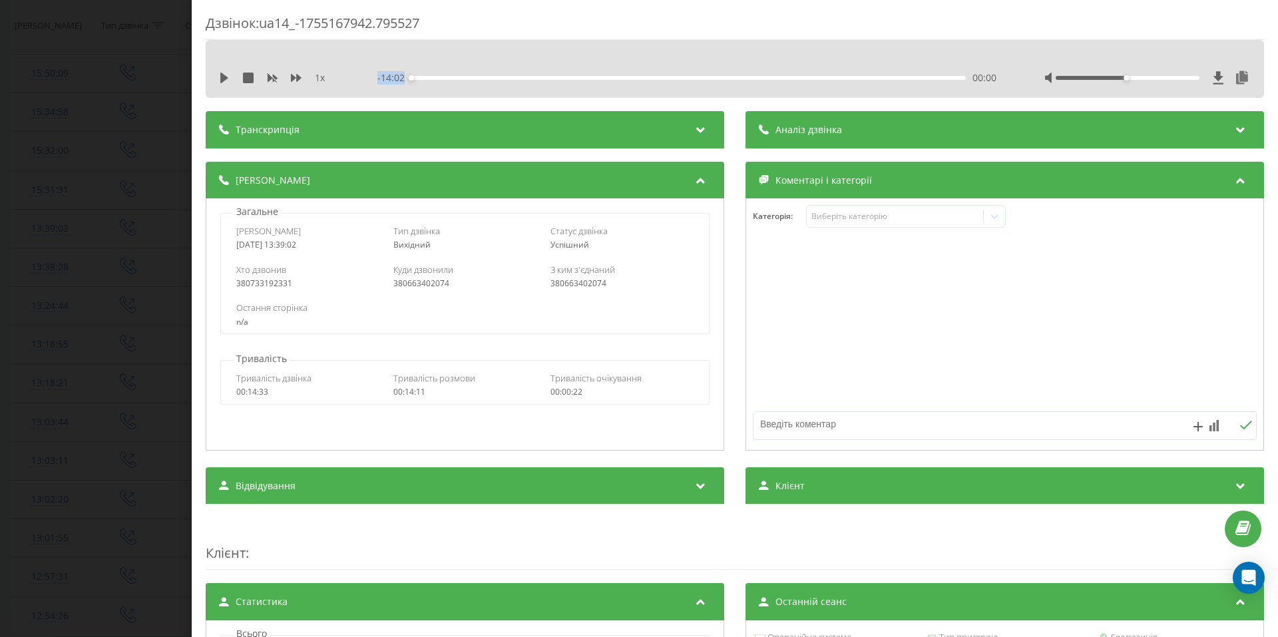
drag, startPoint x: 375, startPoint y: 79, endPoint x: 409, endPoint y: 79, distance: 33.3
click at [409, 79] on div "- 14:02 00:00 00:00" at bounding box center [686, 77] width 619 height 13
click at [402, 89] on div "1 x - 14:02 00:00 00:00" at bounding box center [735, 69] width 1059 height 58
drag, startPoint x: 410, startPoint y: 77, endPoint x: 383, endPoint y: 78, distance: 26.7
click at [383, 78] on div "- 14:02 00:00 00:00" at bounding box center [686, 77] width 619 height 13
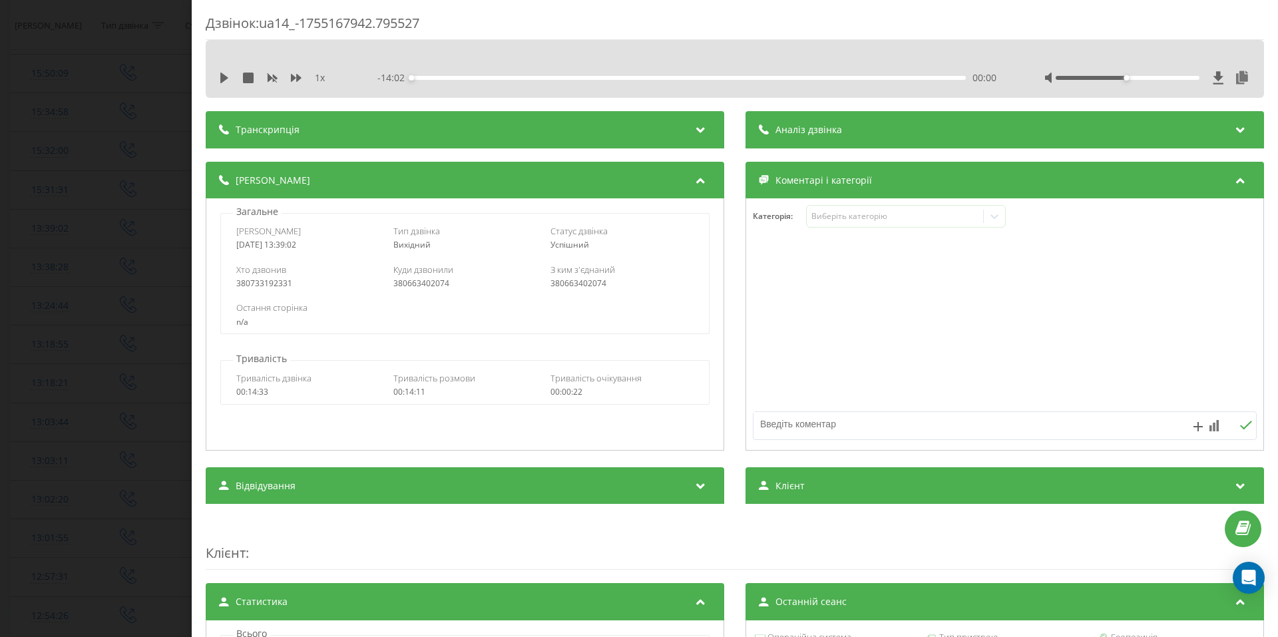
click at [871, 27] on div "Дзвінок : ua14_-1755167942.795527" at bounding box center [735, 27] width 1059 height 26
drag, startPoint x: 602, startPoint y: 283, endPoint x: 541, endPoint y: 283, distance: 61.3
click at [541, 283] on div "Хто дзвонив 380733192331 Куди дзвонили 380663402074 З ким з'єднаний 380663402074" at bounding box center [464, 276] width 487 height 39
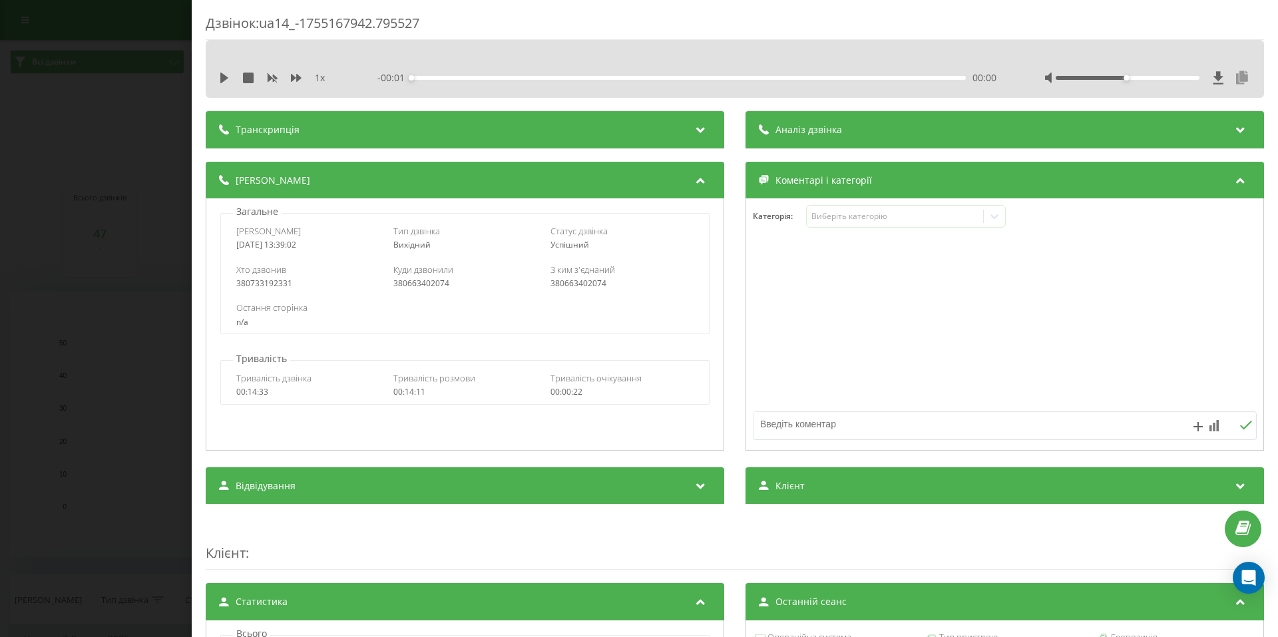
click at [1234, 76] on icon at bounding box center [1242, 77] width 16 height 13
